Goal: Information Seeking & Learning: Learn about a topic

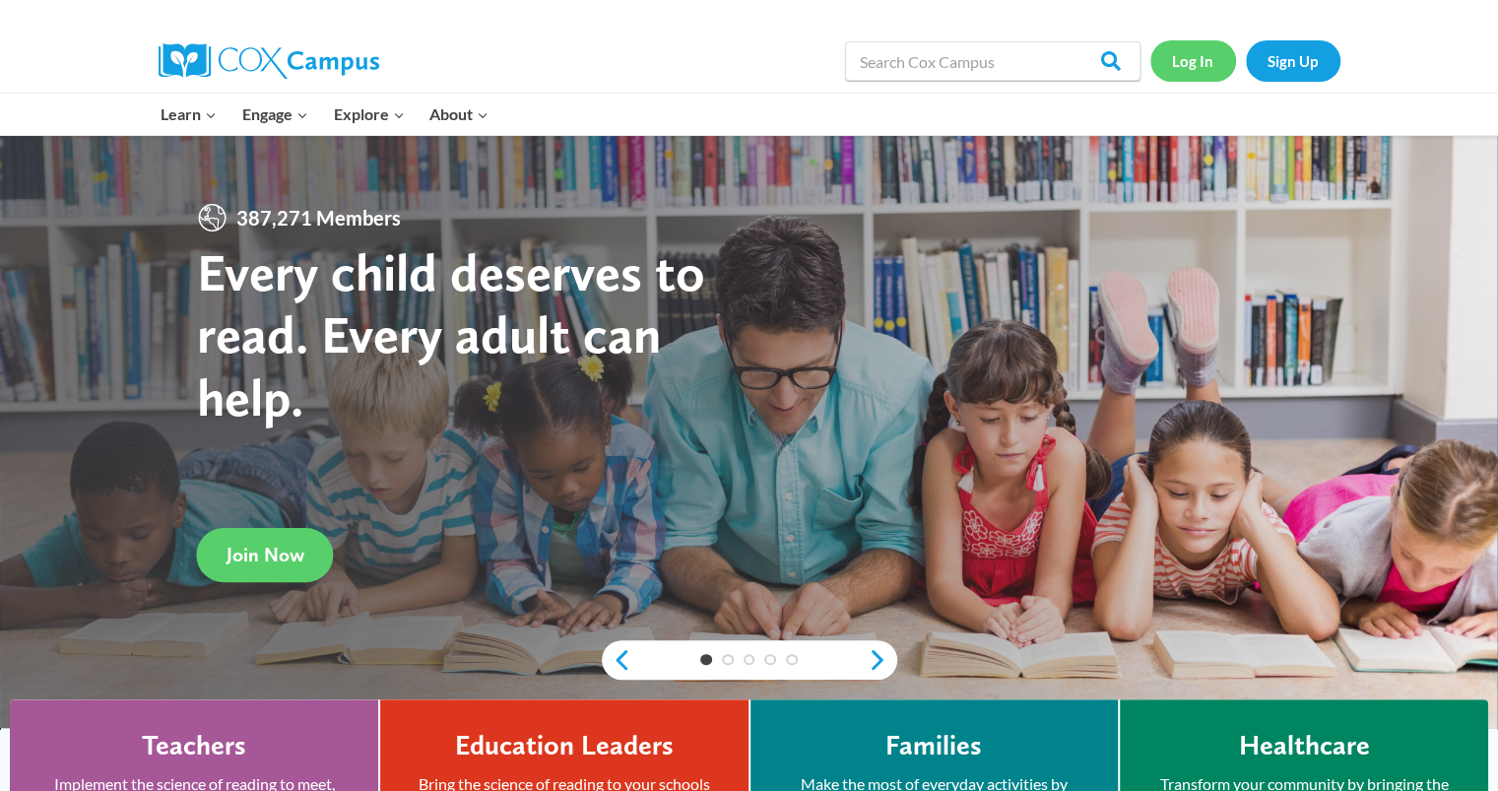
click at [1202, 62] on link "Log In" at bounding box center [1193, 60] width 86 height 40
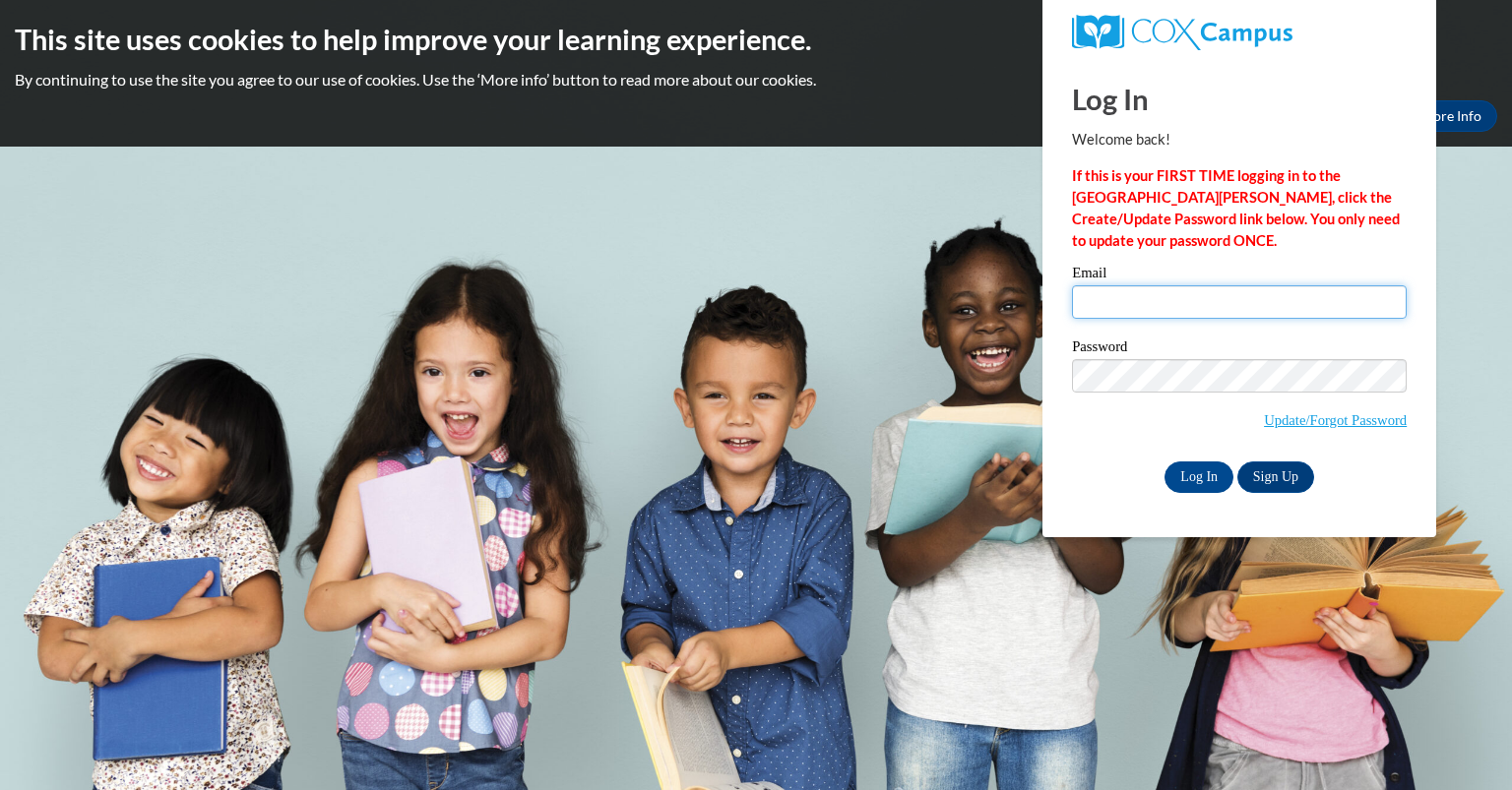
click at [1089, 303] on input "Email" at bounding box center [1239, 302] width 335 height 33
type input "moralesjulio@aasd.k12.wi.us"
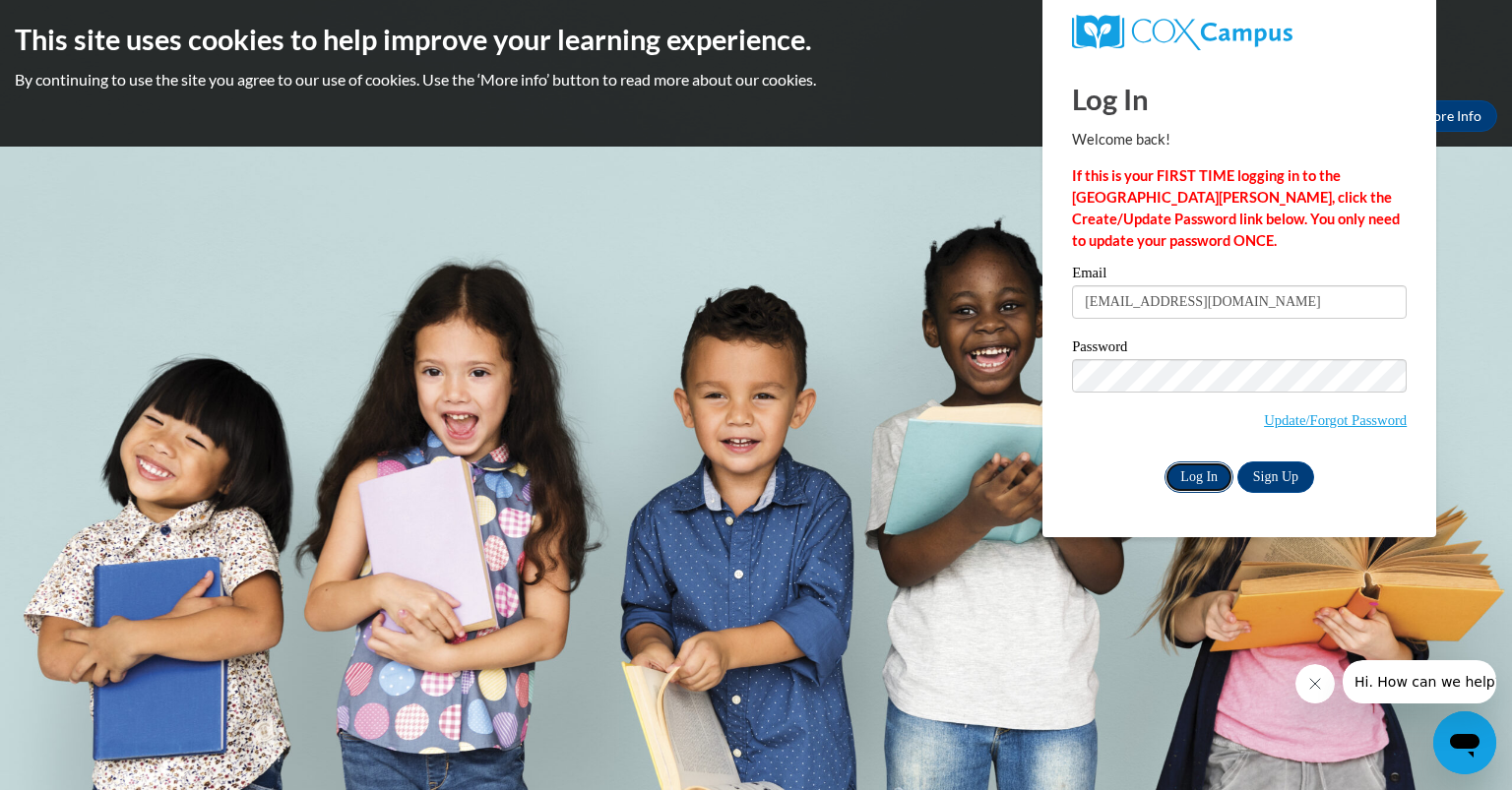
click at [1195, 473] on input "Log In" at bounding box center [1198, 477] width 69 height 32
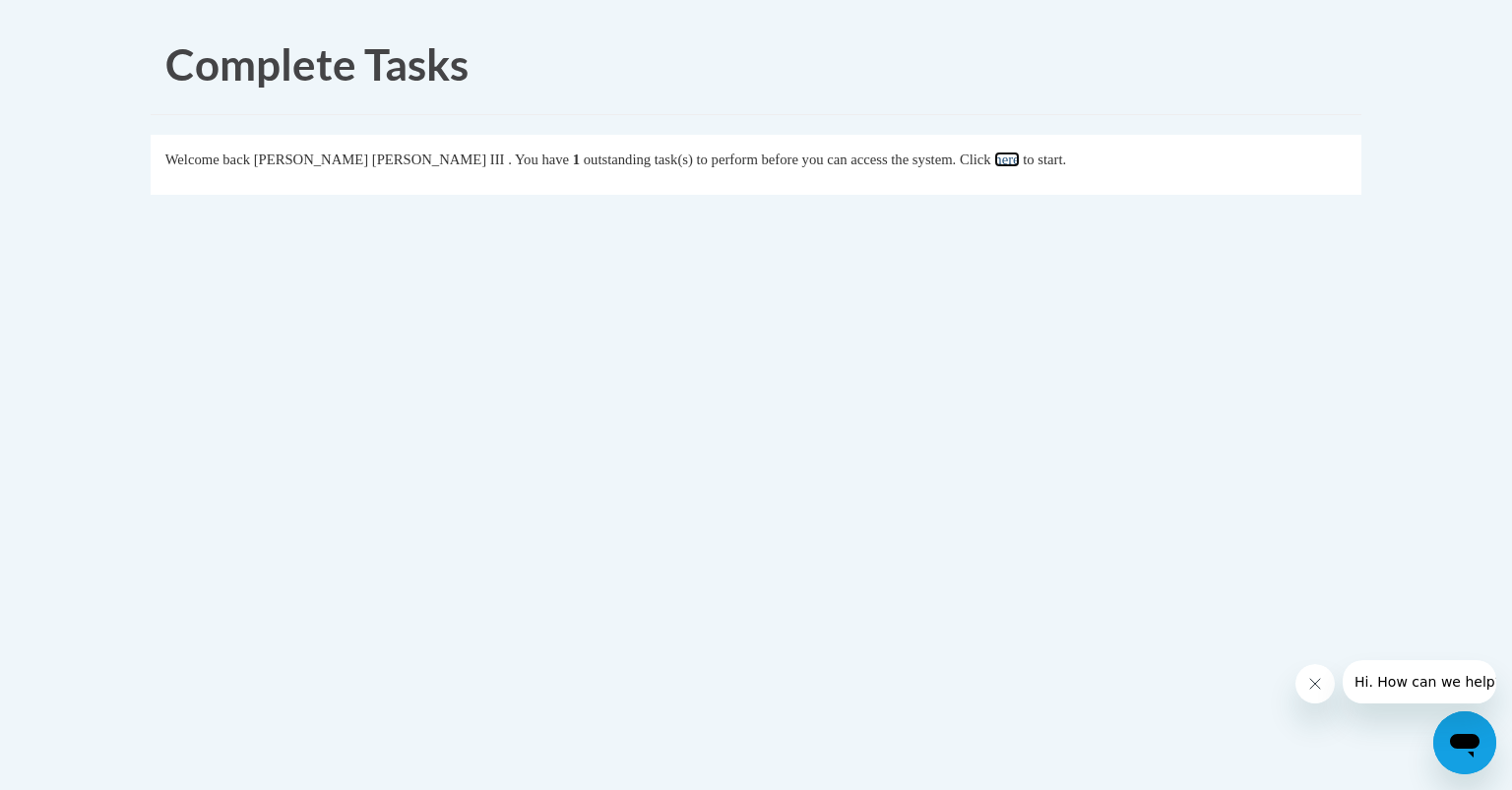
click at [994, 152] on link "here" at bounding box center [1006, 160] width 25 height 16
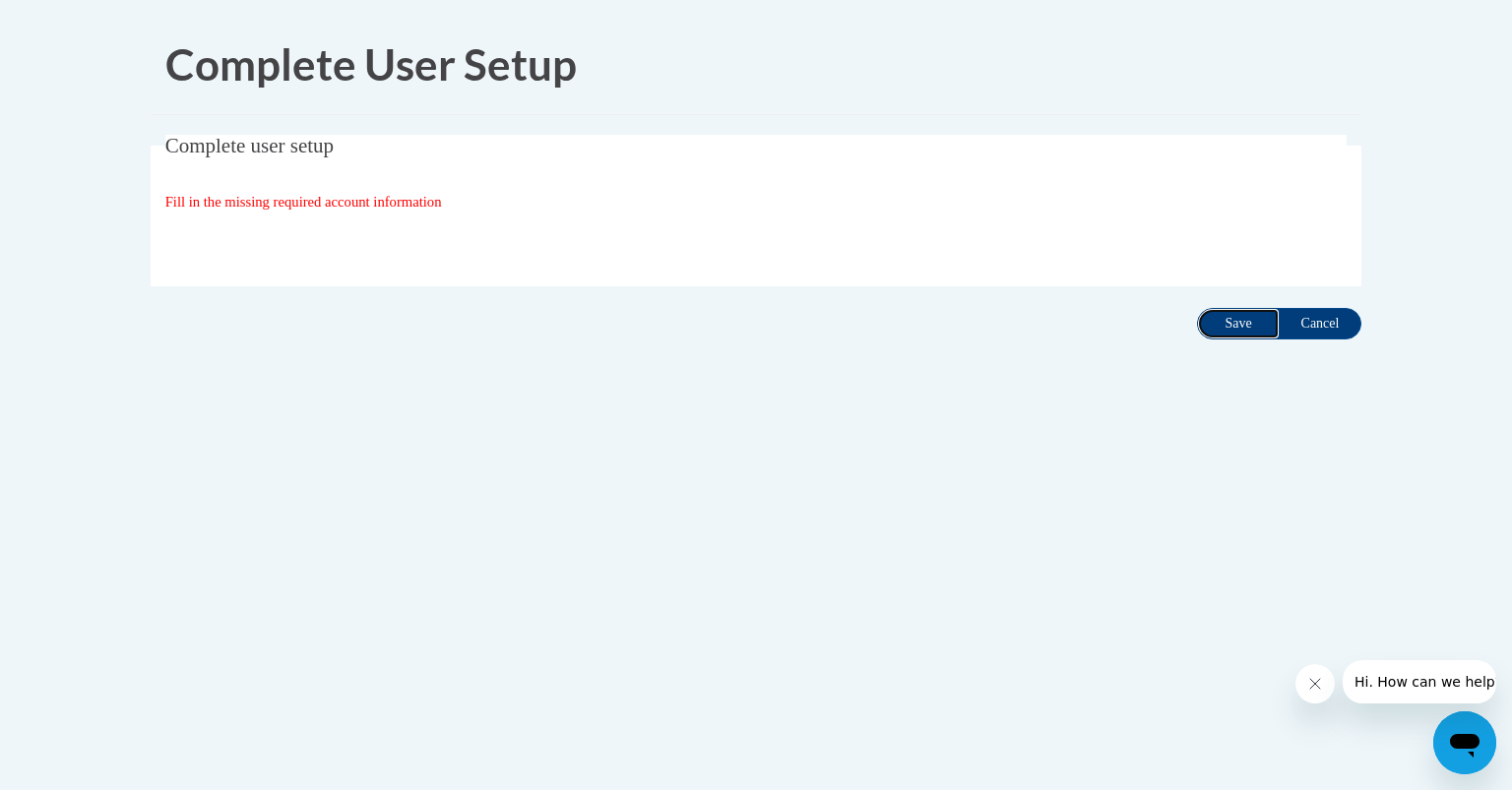
click at [1242, 324] on input "Save" at bounding box center [1238, 324] width 83 height 32
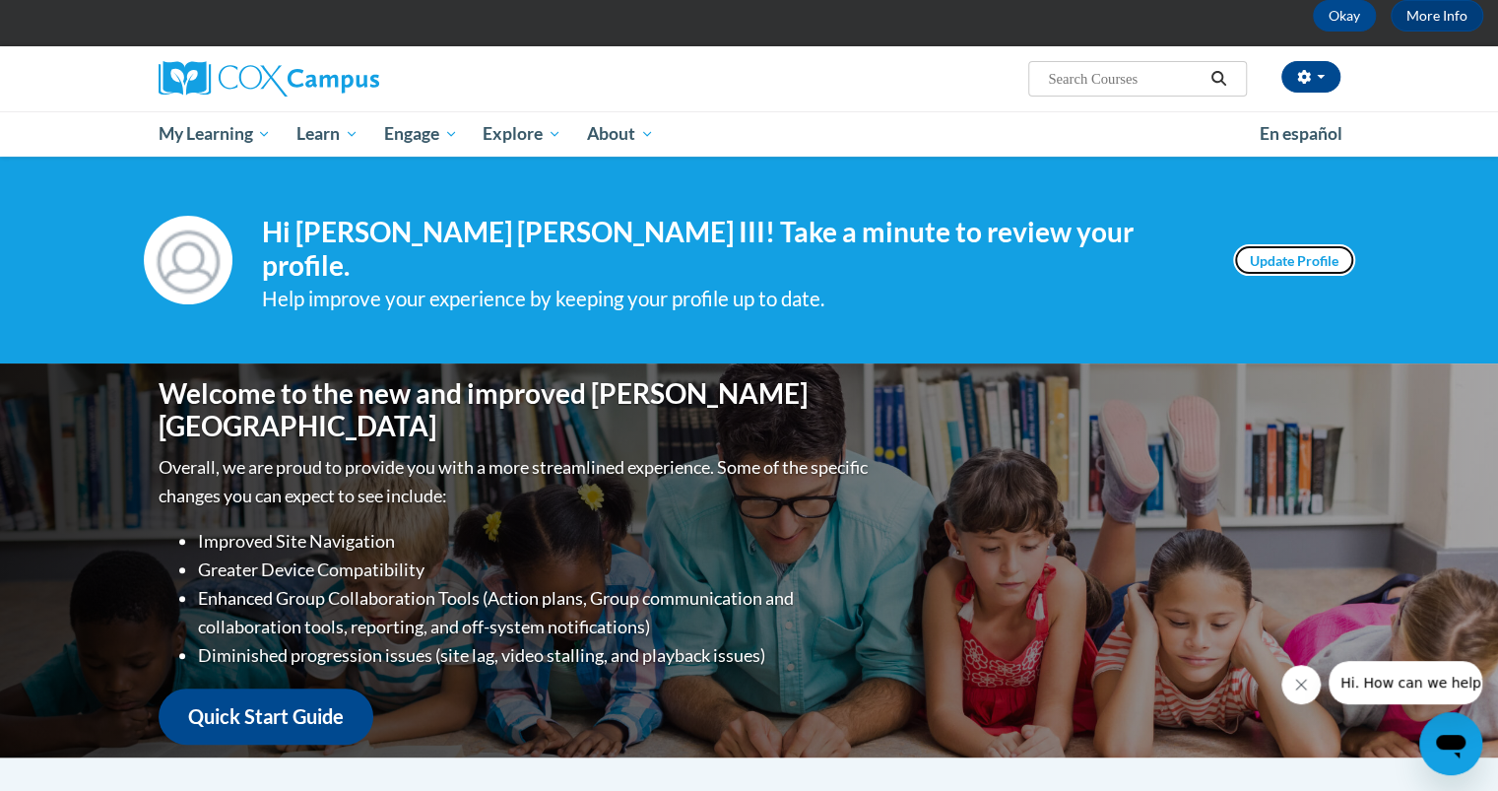
click at [1278, 247] on link "Update Profile" at bounding box center [1294, 260] width 122 height 32
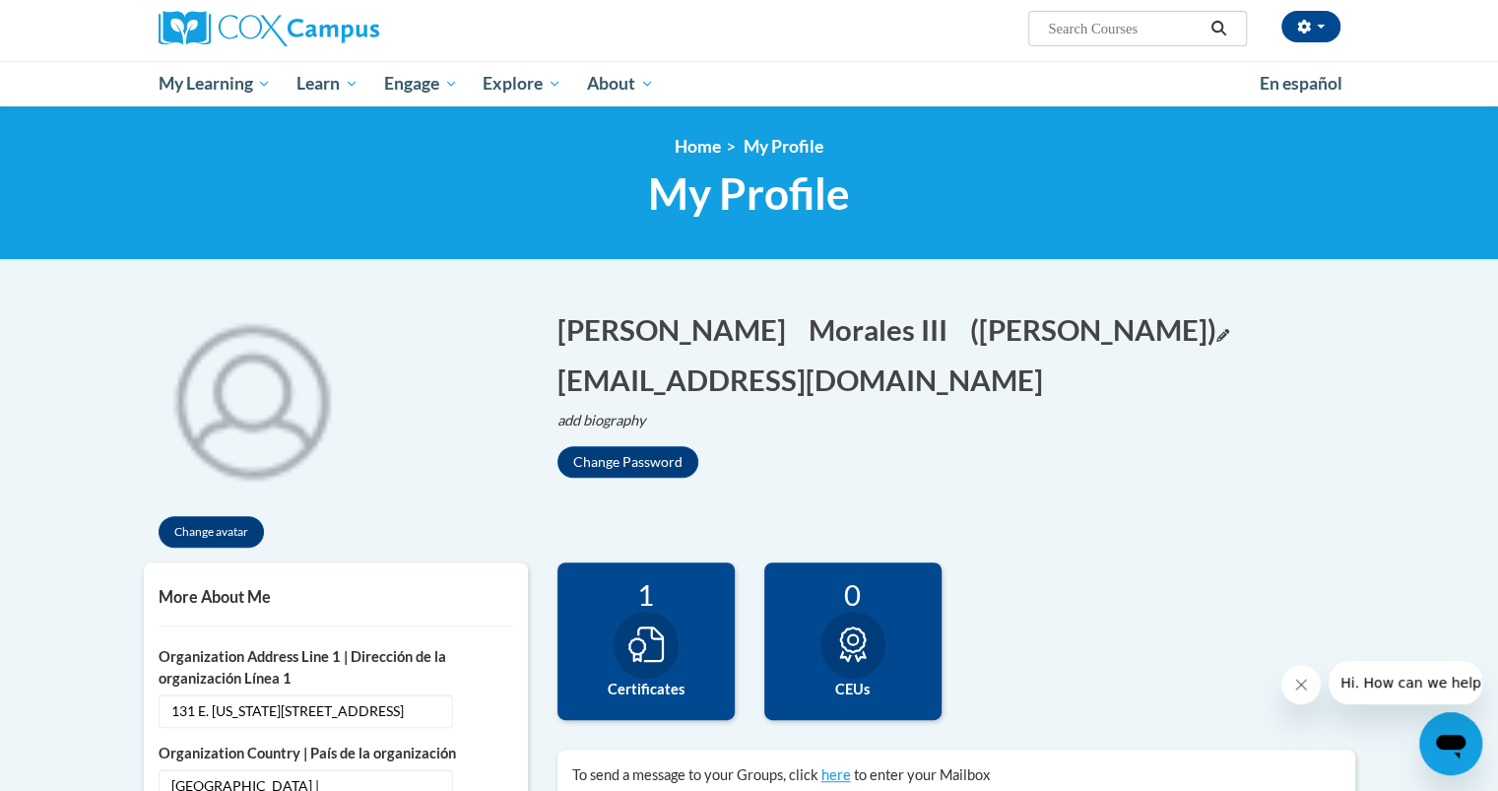
scroll to position [150, 0]
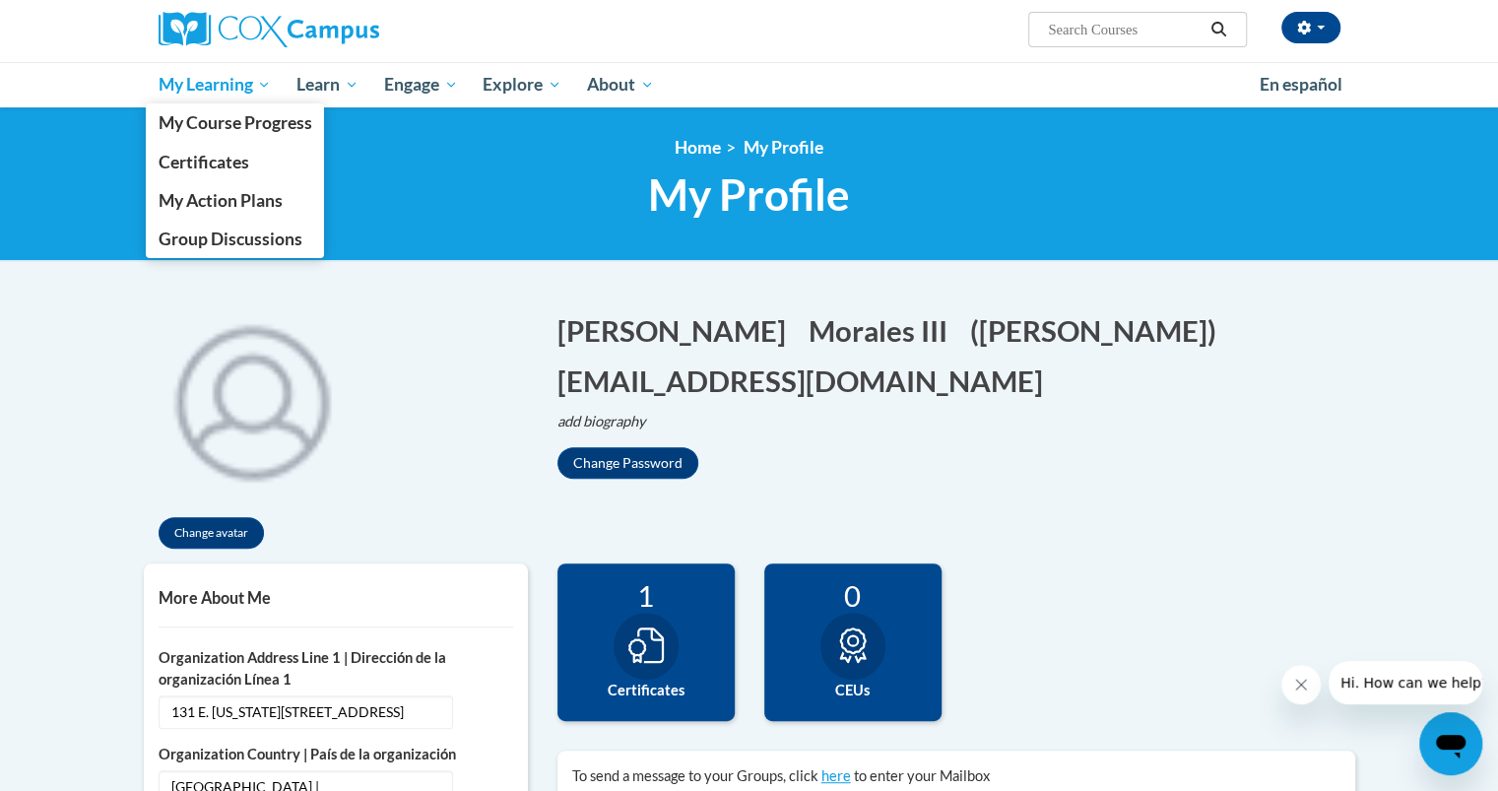
click at [236, 84] on span "My Learning" at bounding box center [214, 85] width 113 height 24
click at [264, 84] on span "My Learning" at bounding box center [214, 85] width 113 height 24
click at [238, 115] on span "My Course Progress" at bounding box center [235, 122] width 154 height 21
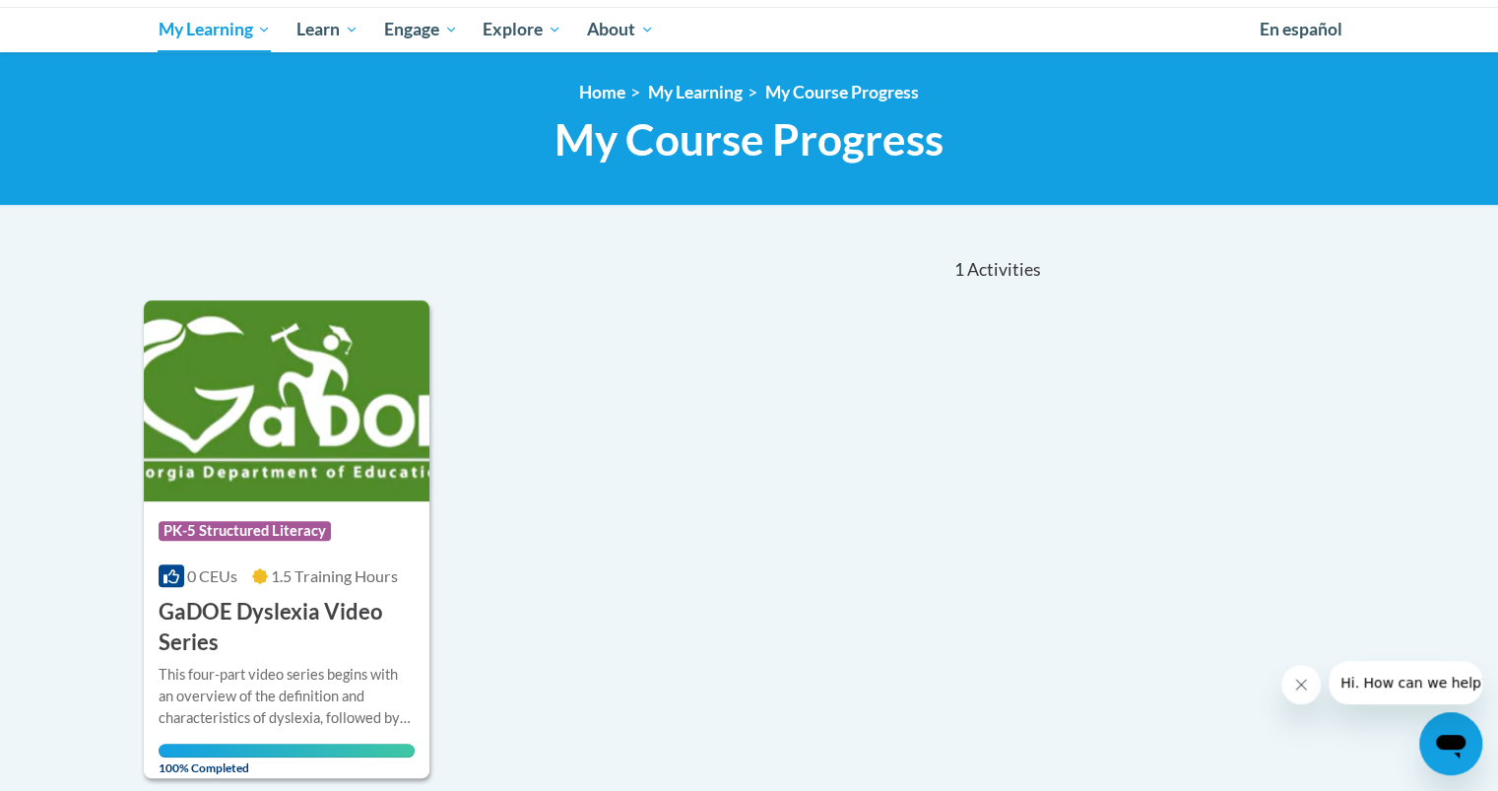
scroll to position [204, 0]
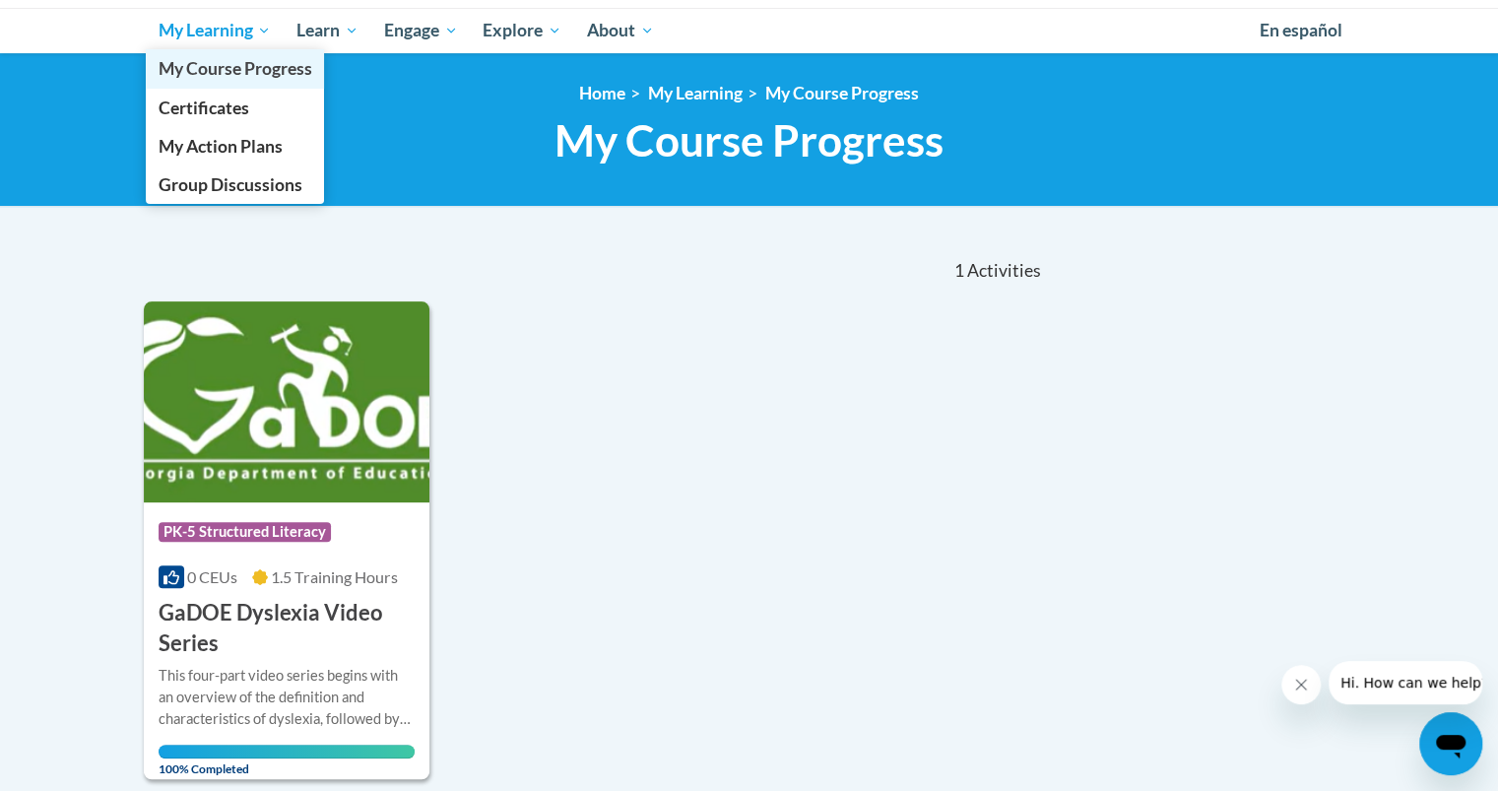
click at [258, 51] on link "My Course Progress" at bounding box center [235, 68] width 179 height 38
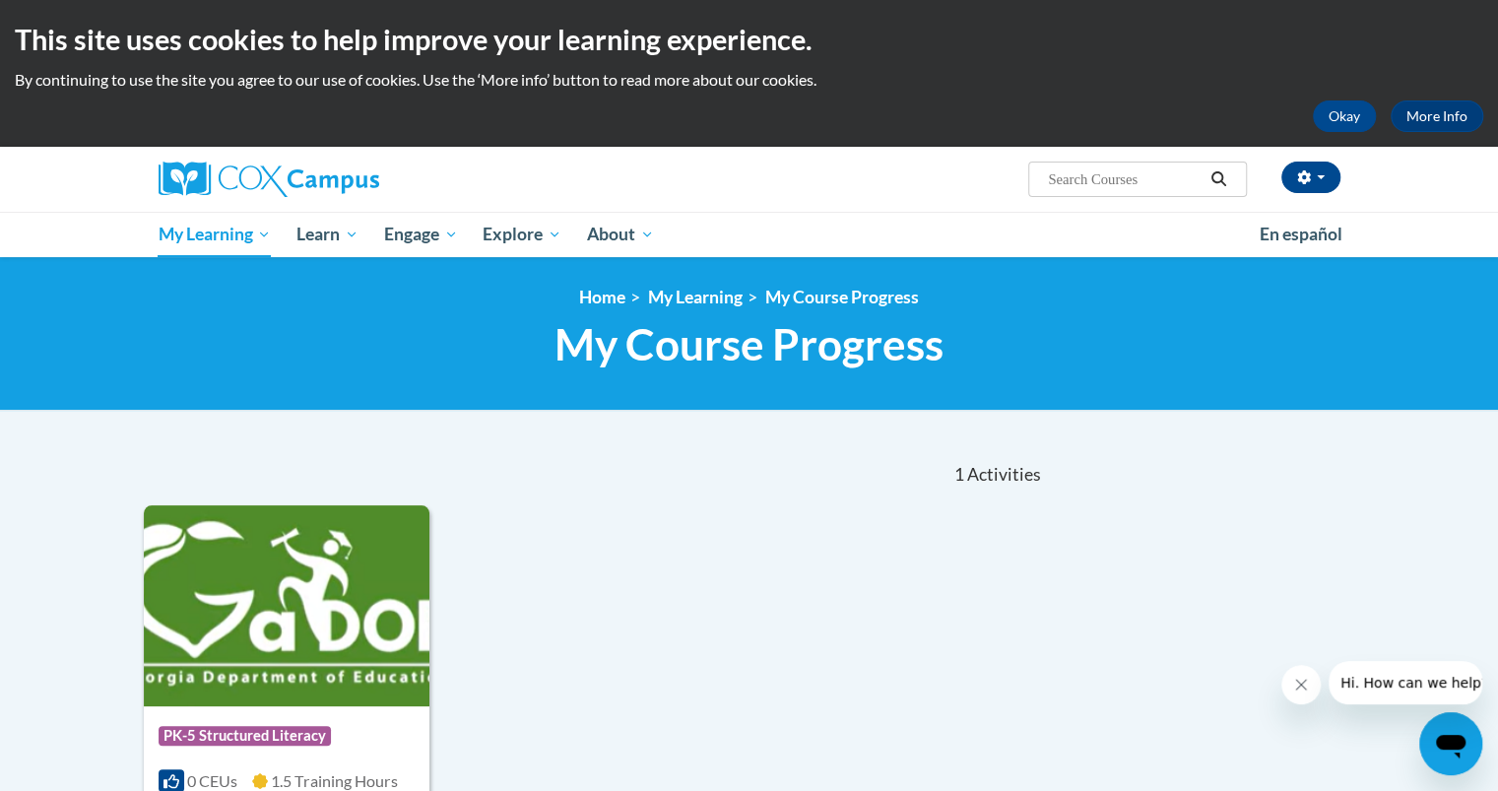
click at [1113, 177] on input "Search..." at bounding box center [1125, 179] width 158 height 24
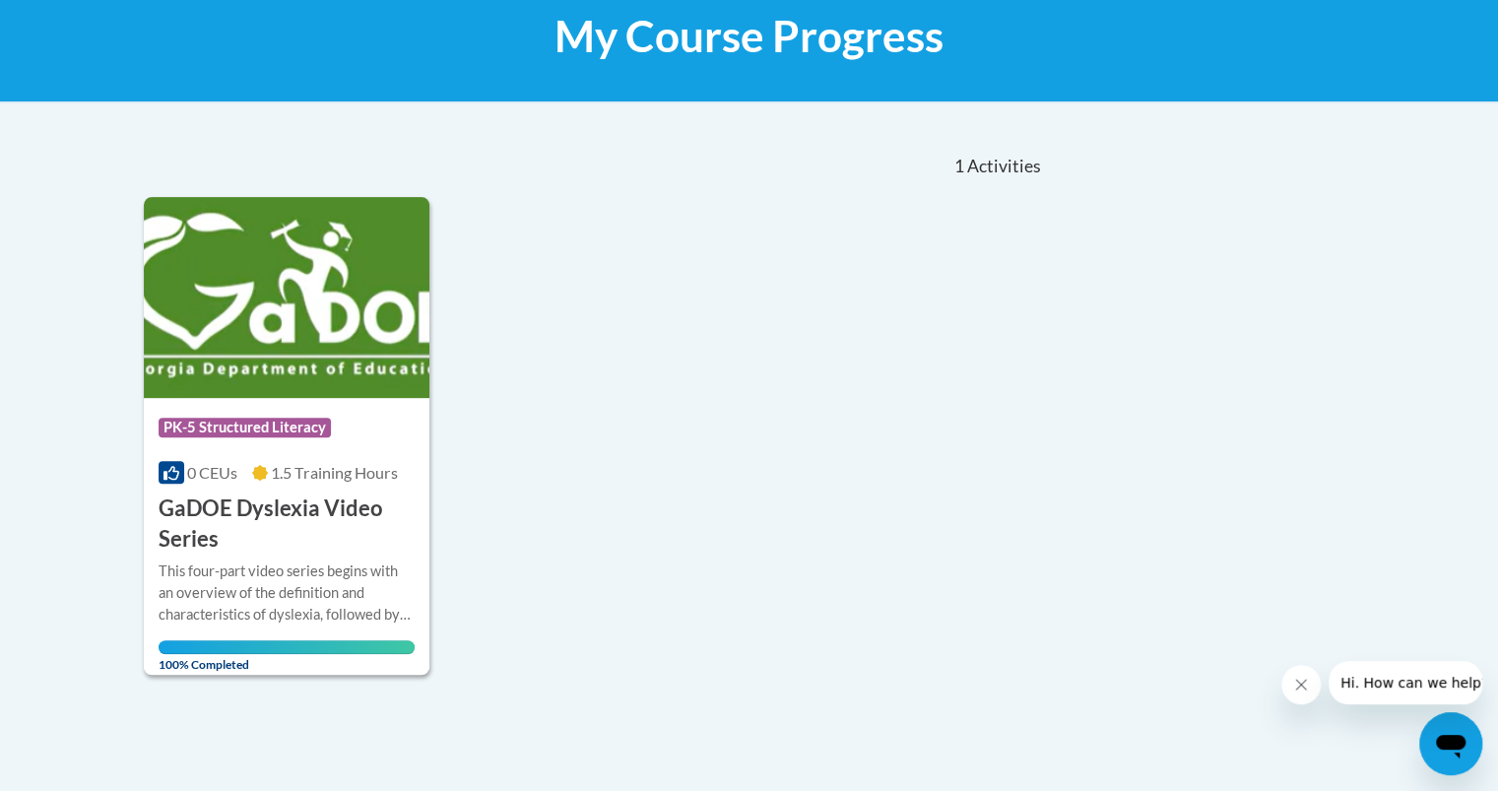
scroll to position [309, 0]
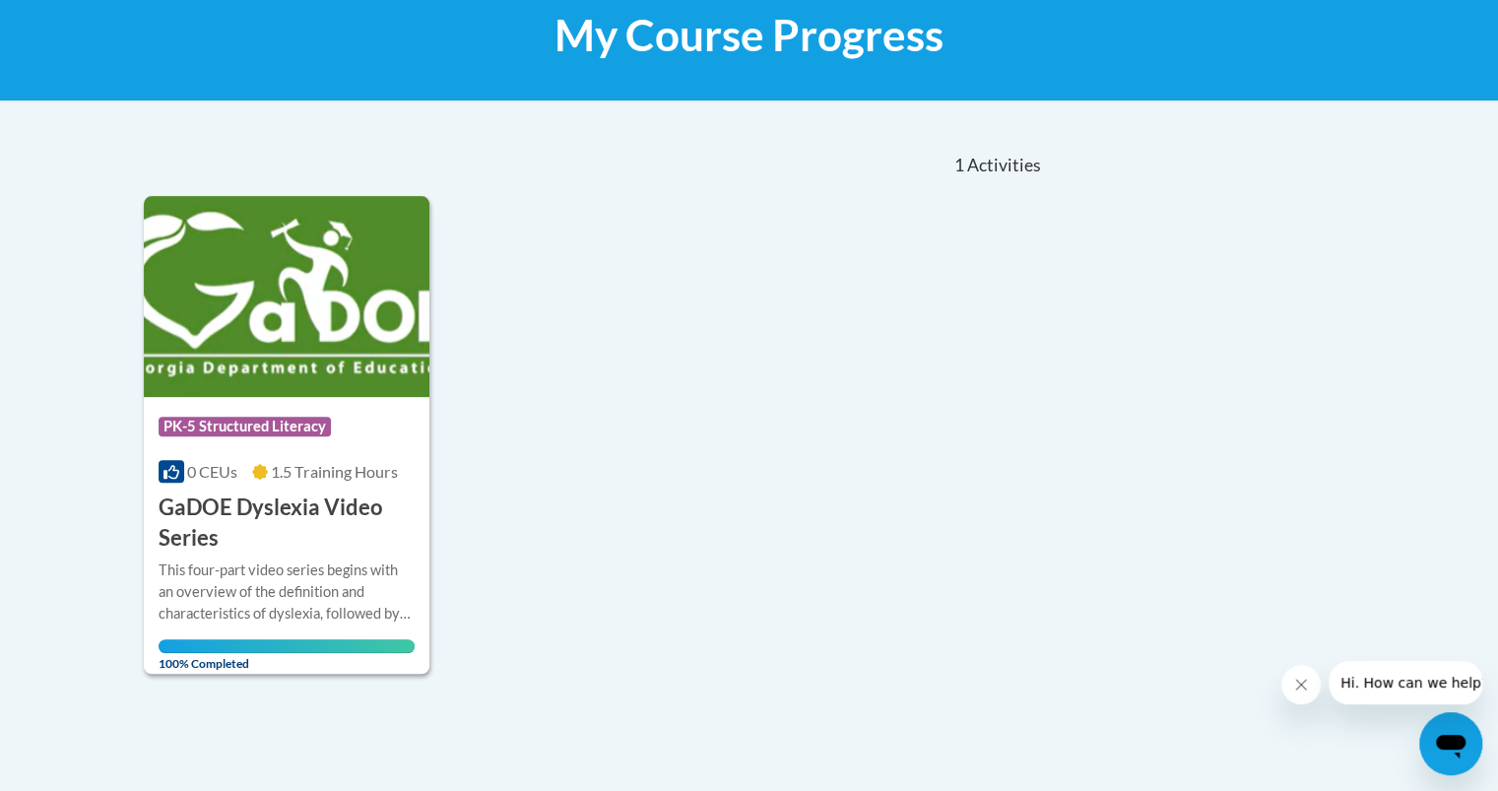
click at [449, 182] on nav "«« « 1-1 » »» 1 Activities CEUs" at bounding box center [594, 165] width 931 height 61
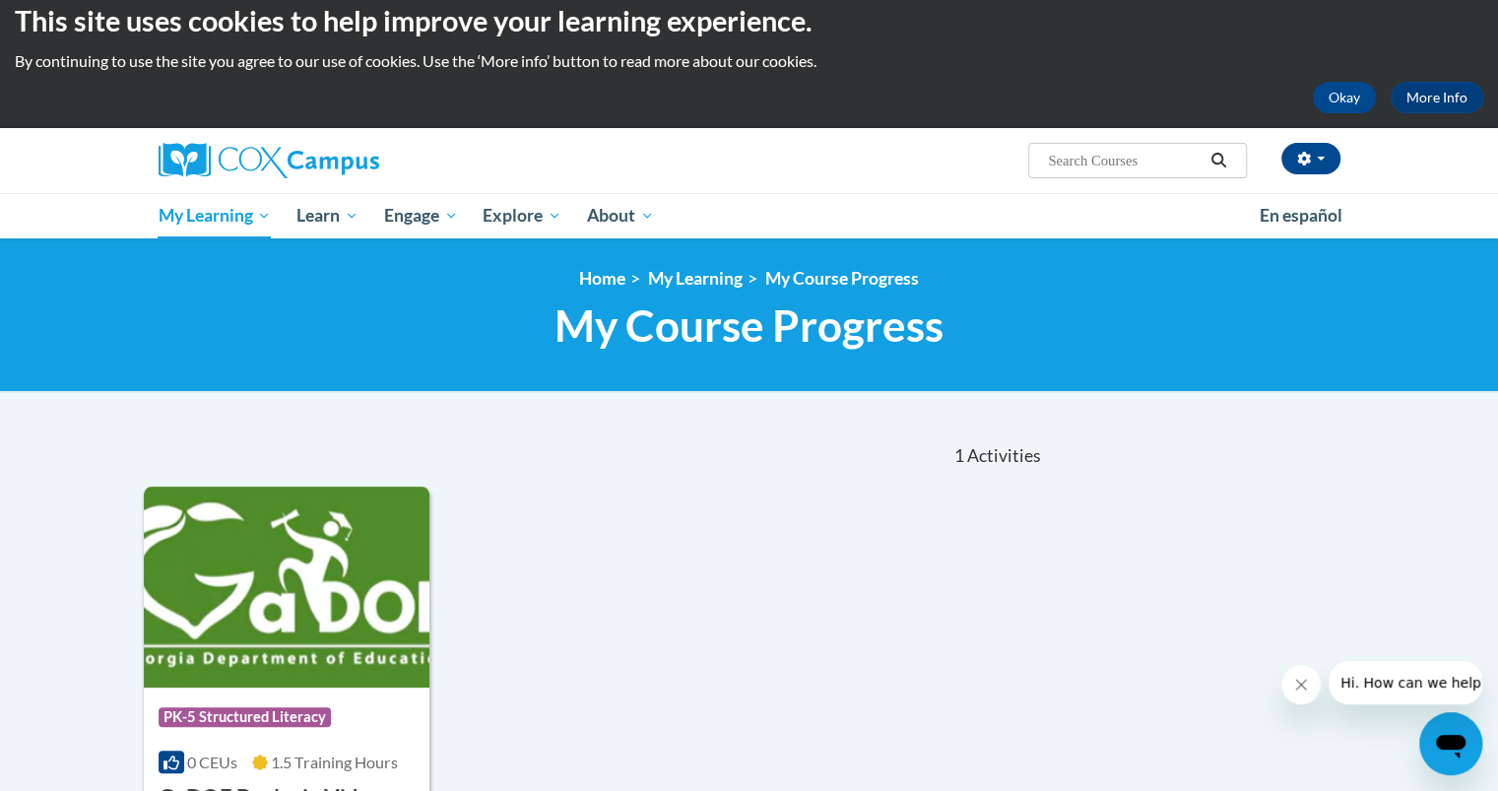
scroll to position [0, 0]
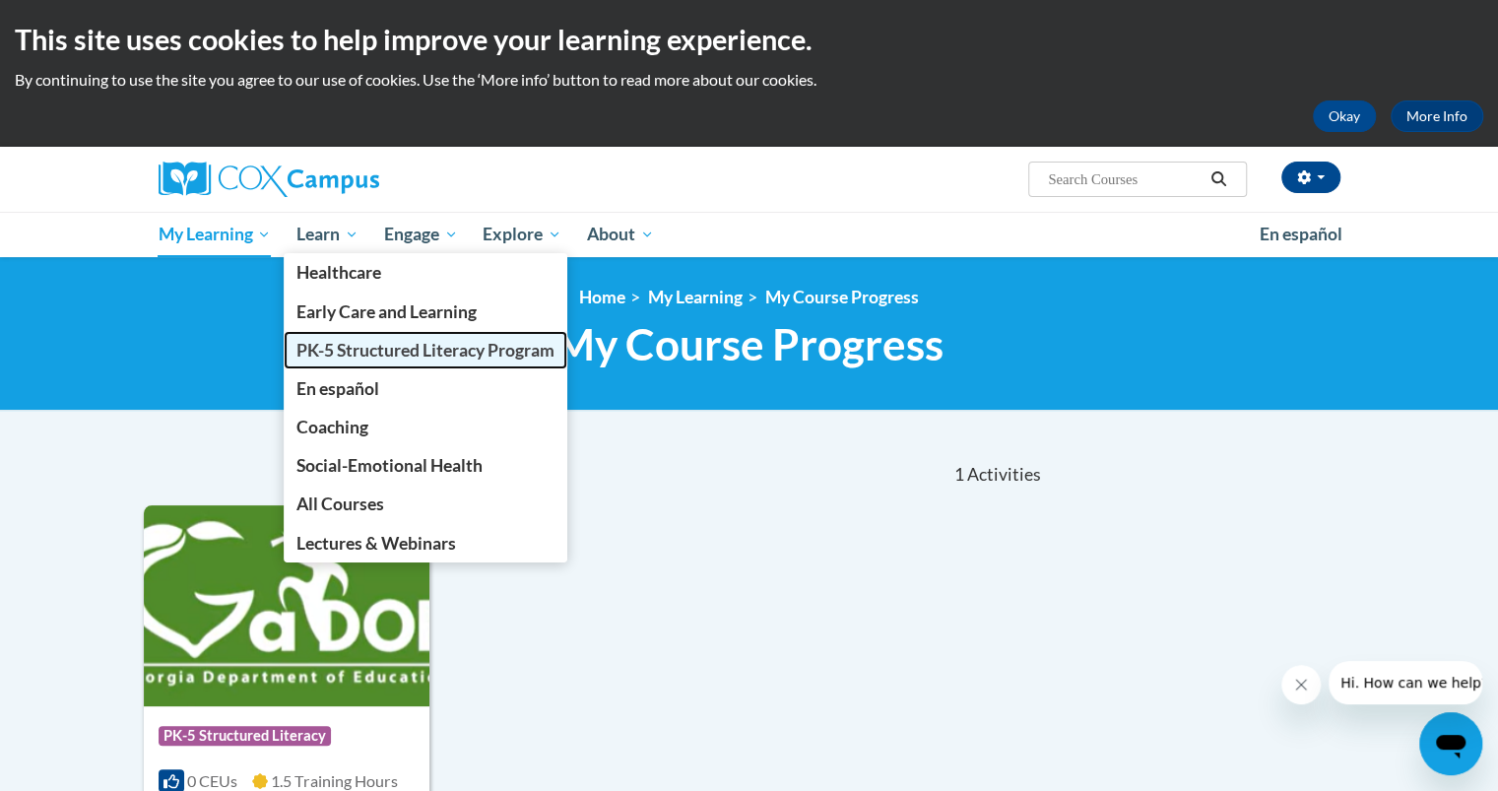
click at [333, 352] on span "PK-5 Structured Literacy Program" at bounding box center [425, 350] width 258 height 21
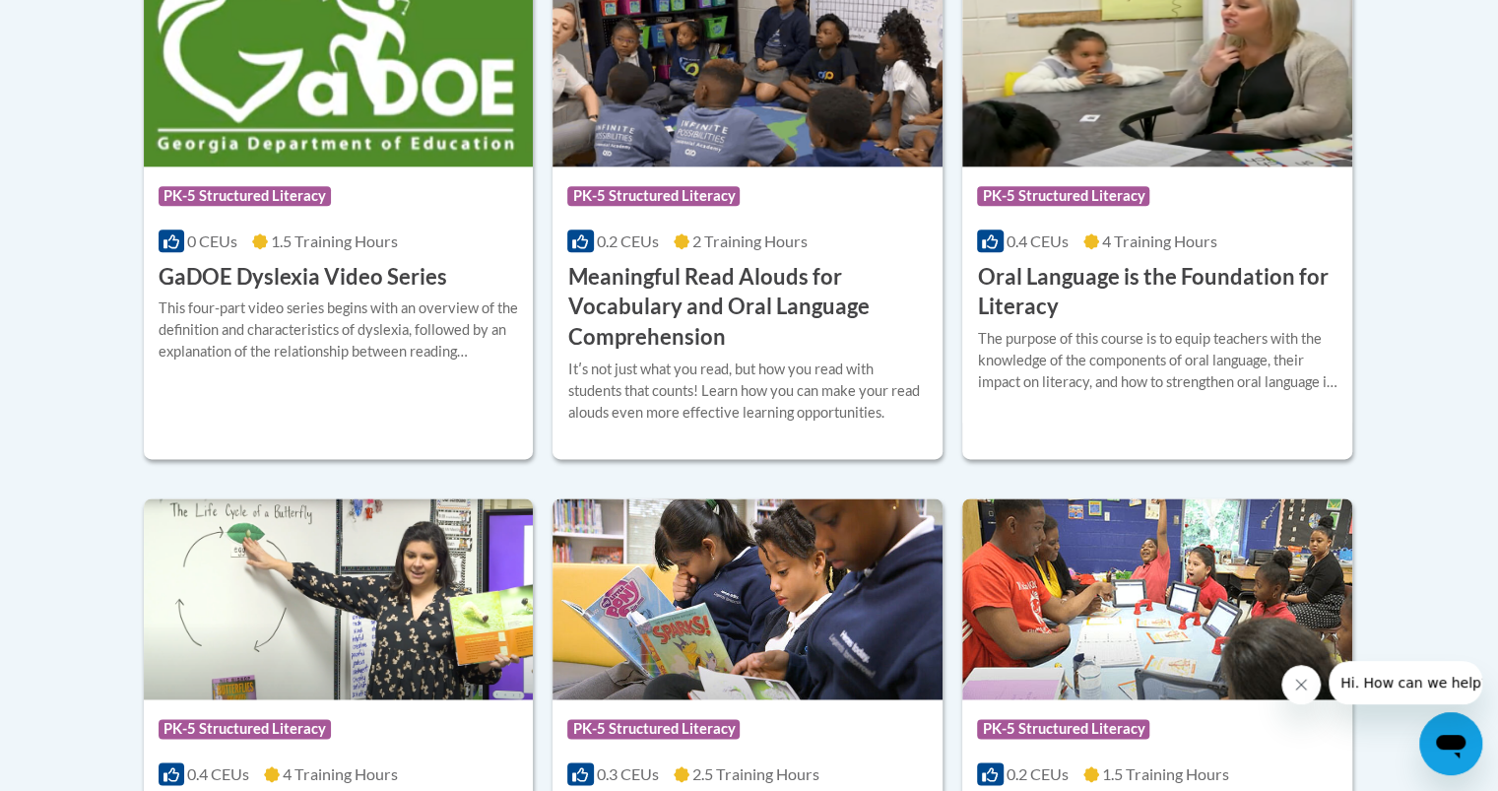
scroll to position [1413, 0]
drag, startPoint x: 1288, startPoint y: 3, endPoint x: 1405, endPoint y: 360, distance: 376.2
click at [1405, 360] on body "This site uses cookies to help improve your learning experience. By continuing …" at bounding box center [749, 244] width 1498 height 3315
